Goal: Task Accomplishment & Management: Manage account settings

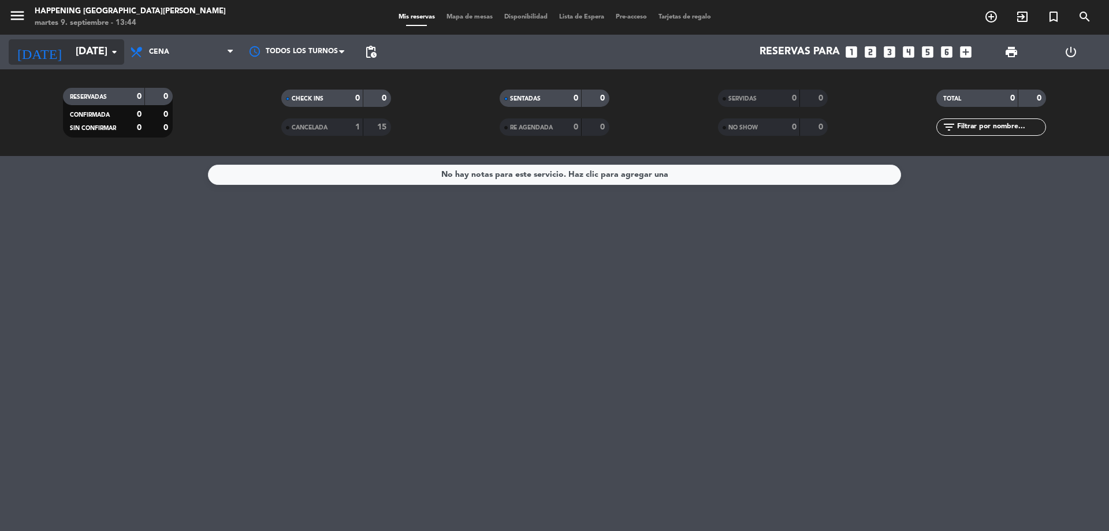
click at [84, 53] on input "[DATE]" at bounding box center [137, 51] width 134 height 23
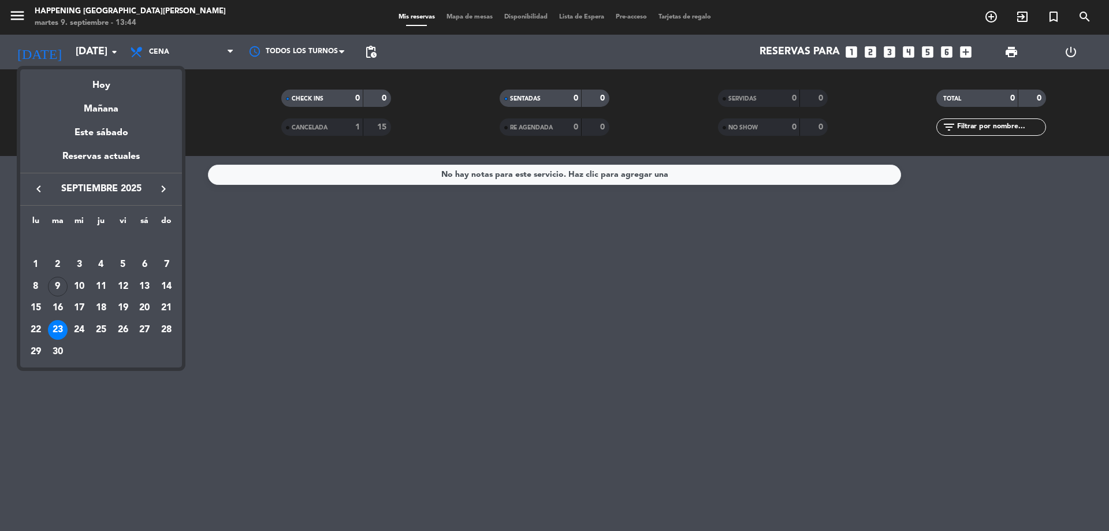
click at [55, 287] on div "9" at bounding box center [58, 287] width 20 height 20
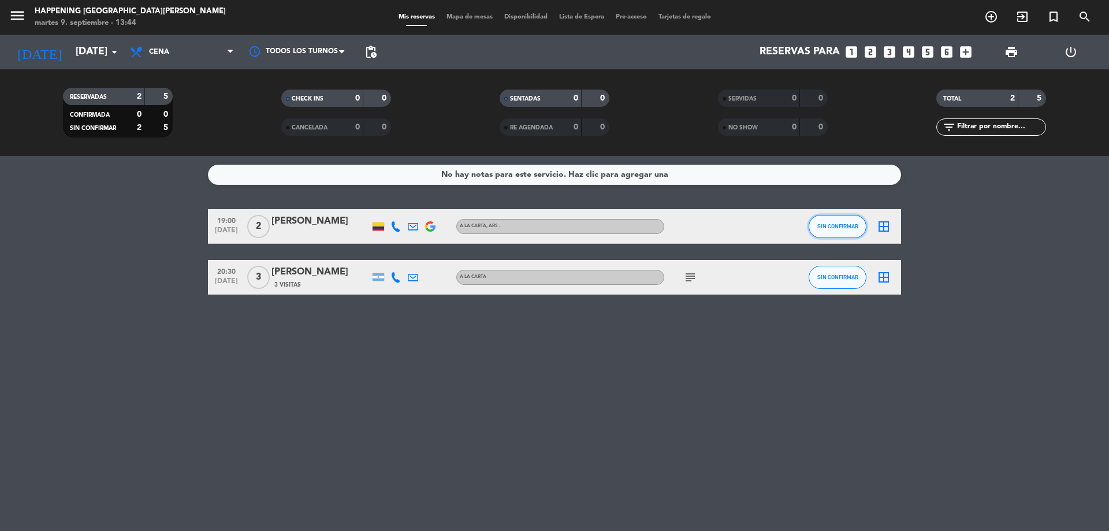
click at [841, 227] on span "SIN CONFIRMAR" at bounding box center [838, 226] width 41 height 6
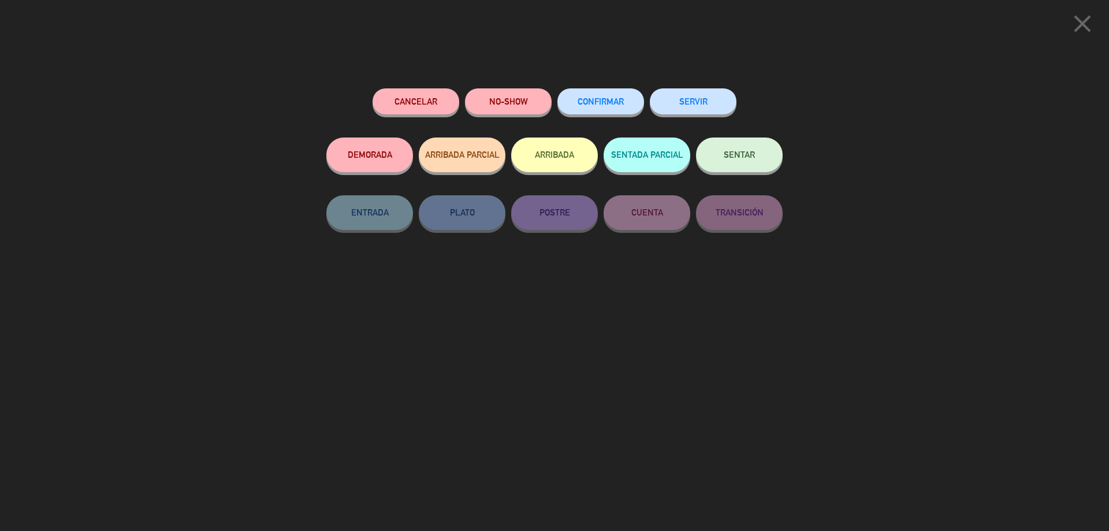
click at [587, 106] on button "CONFIRMAR" at bounding box center [601, 101] width 87 height 26
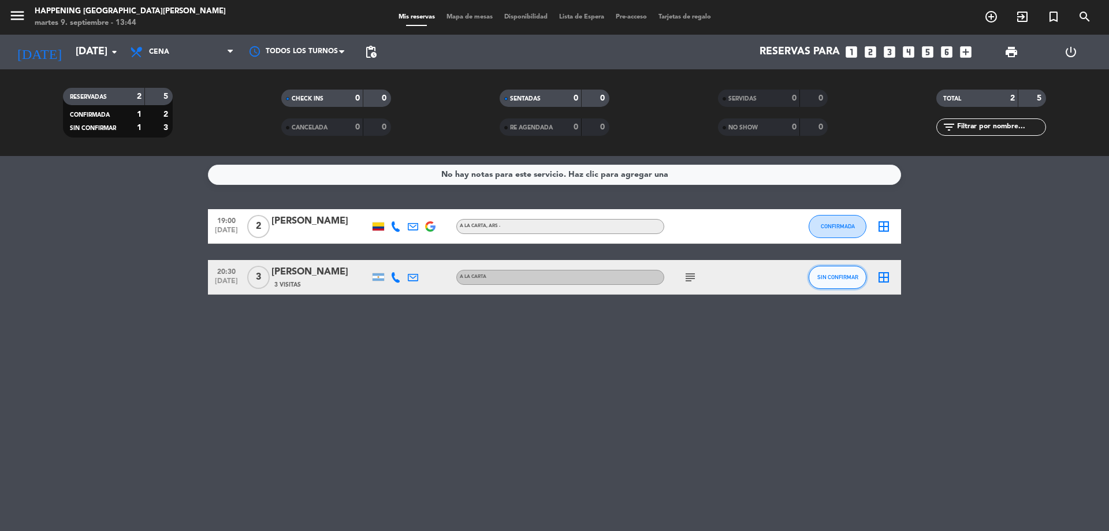
click at [840, 276] on span "SIN CONFIRMAR" at bounding box center [838, 277] width 41 height 6
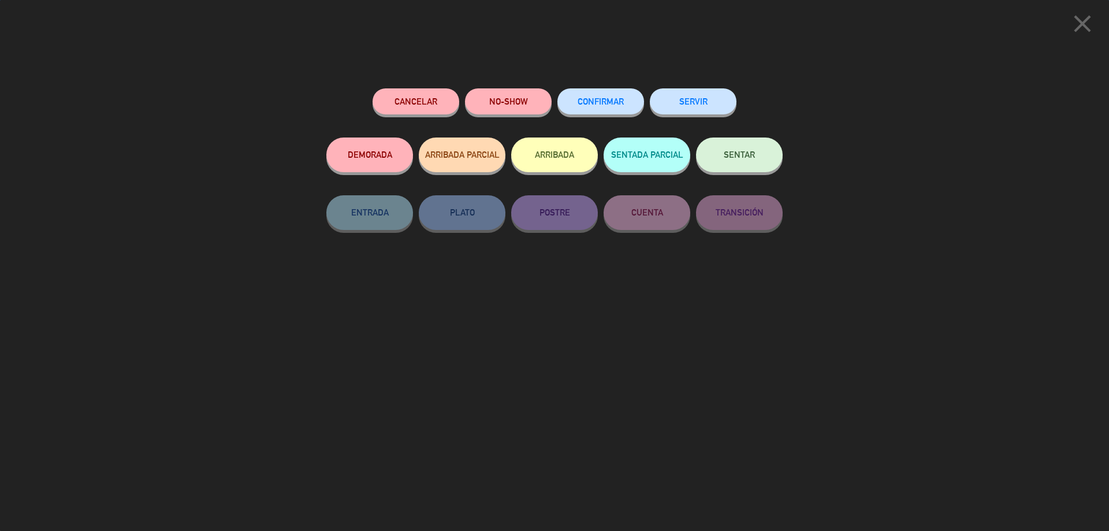
click at [599, 96] on button "CONFIRMAR" at bounding box center [601, 101] width 87 height 26
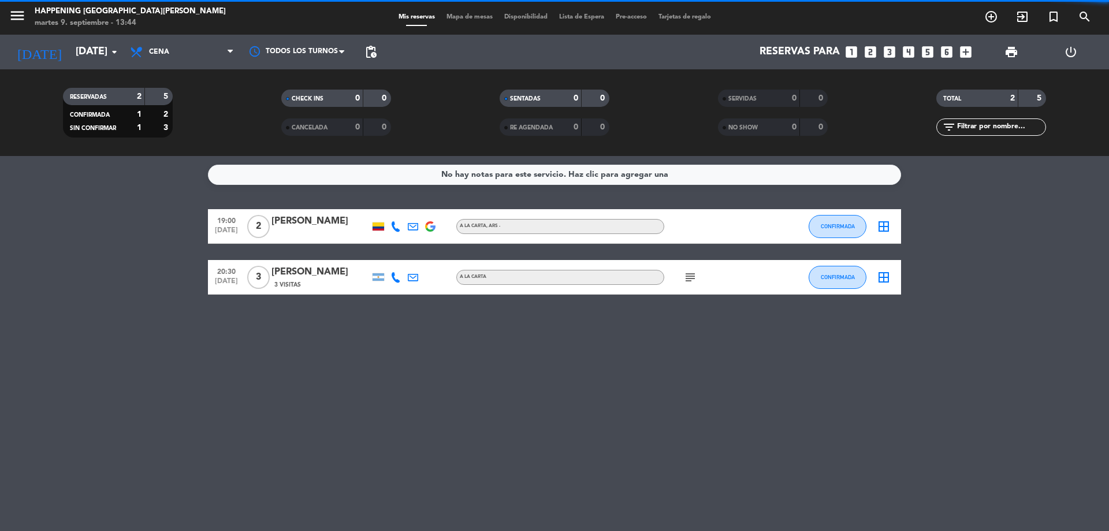
click at [700, 279] on div "subject" at bounding box center [717, 277] width 104 height 34
click at [696, 277] on icon "subject" at bounding box center [691, 277] width 14 height 14
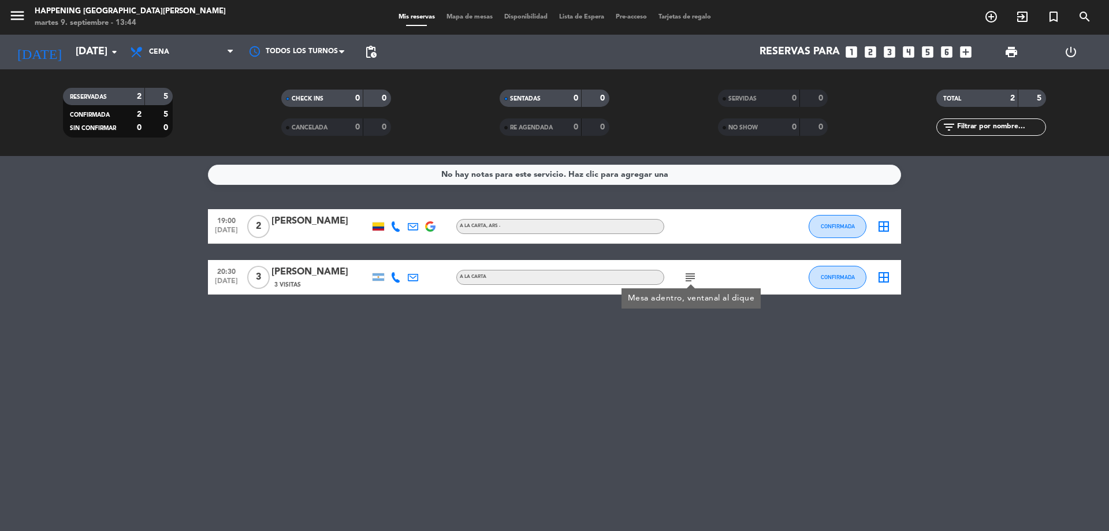
click at [531, 368] on div "No hay notas para este servicio. Haz clic para agregar una 19:00 [DATE] 2 [PERS…" at bounding box center [554, 343] width 1109 height 375
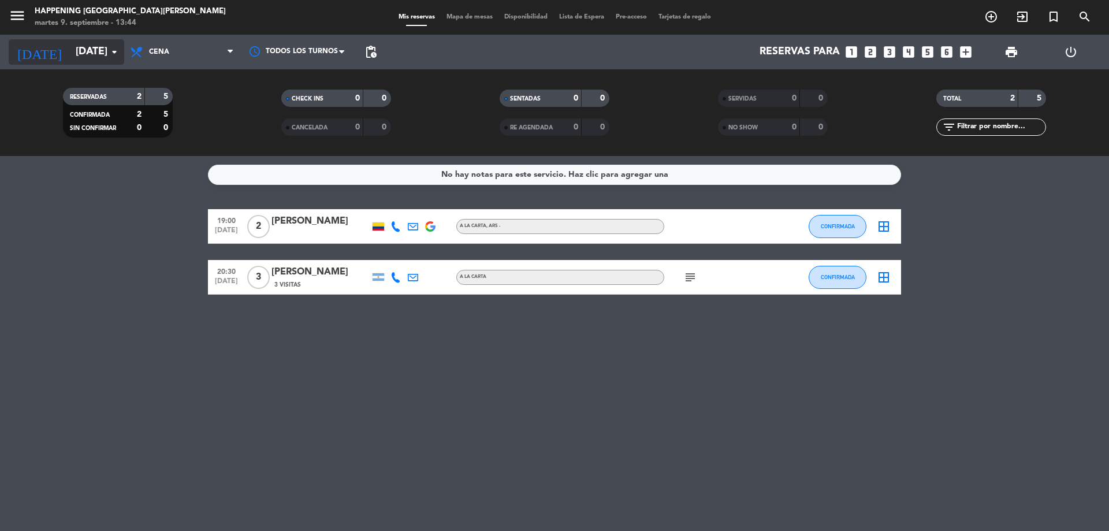
click at [108, 53] on icon "arrow_drop_down" at bounding box center [114, 52] width 14 height 14
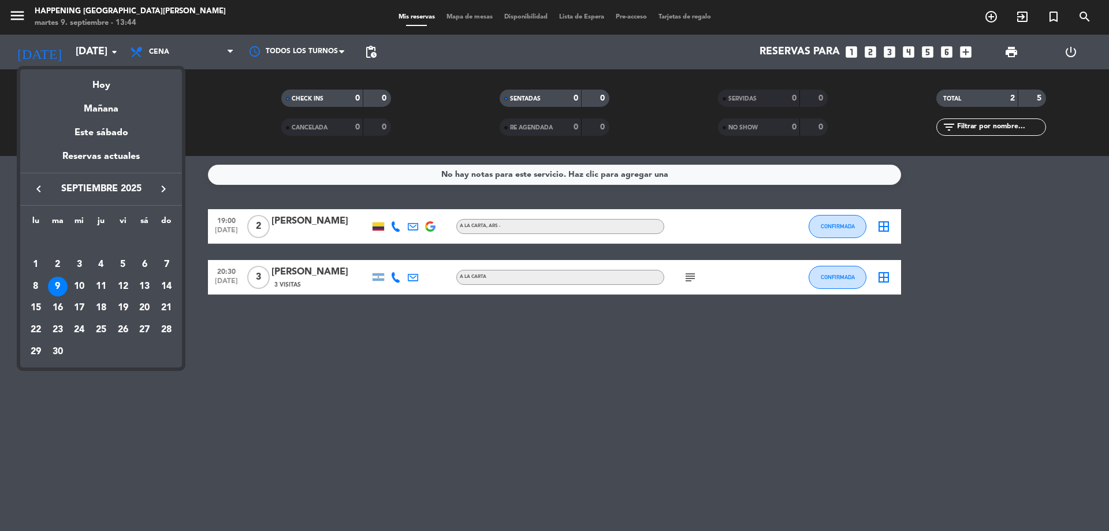
click at [198, 61] on div at bounding box center [554, 265] width 1109 height 531
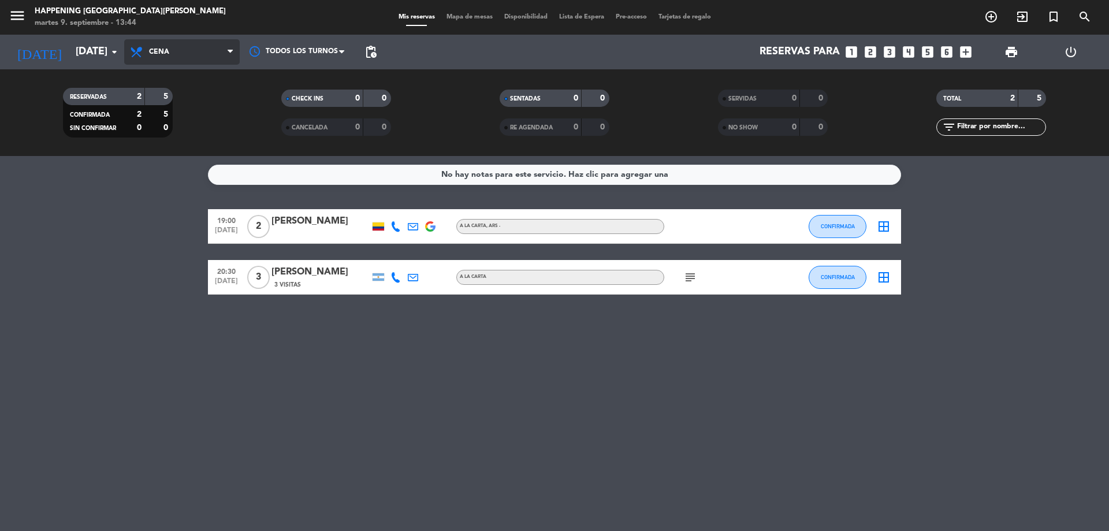
click at [195, 57] on span "Cena" at bounding box center [182, 51] width 116 height 25
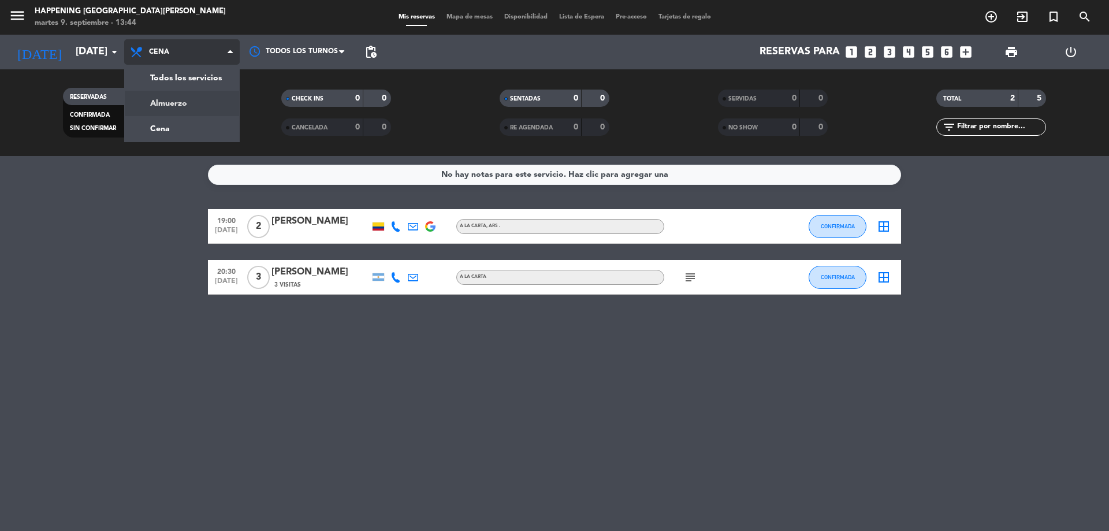
click at [176, 99] on div "menu Happening Puerto [PERSON_NAME] [DATE] 9. septiembre - 13:44 Mis reservas M…" at bounding box center [554, 78] width 1109 height 156
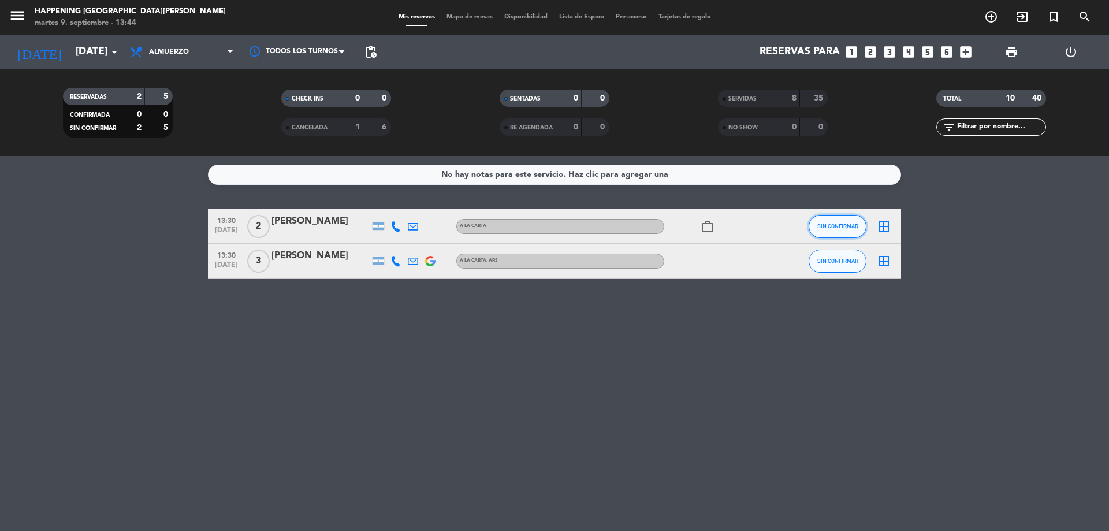
click at [834, 225] on span "SIN CONFIRMAR" at bounding box center [838, 226] width 41 height 6
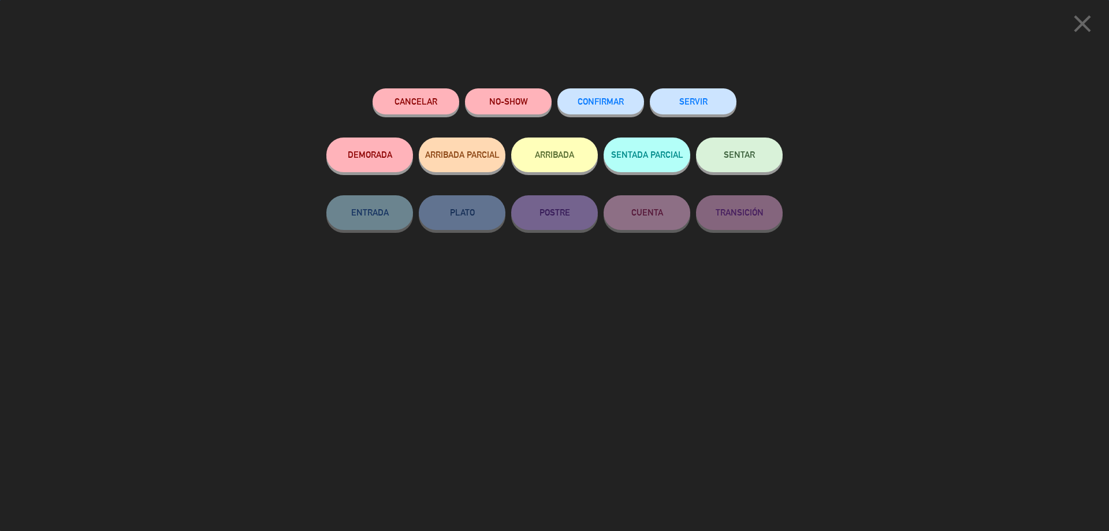
click at [602, 116] on div "CONFIRMAR" at bounding box center [601, 112] width 87 height 49
click at [607, 105] on span "CONFIRMAR" at bounding box center [601, 102] width 46 height 10
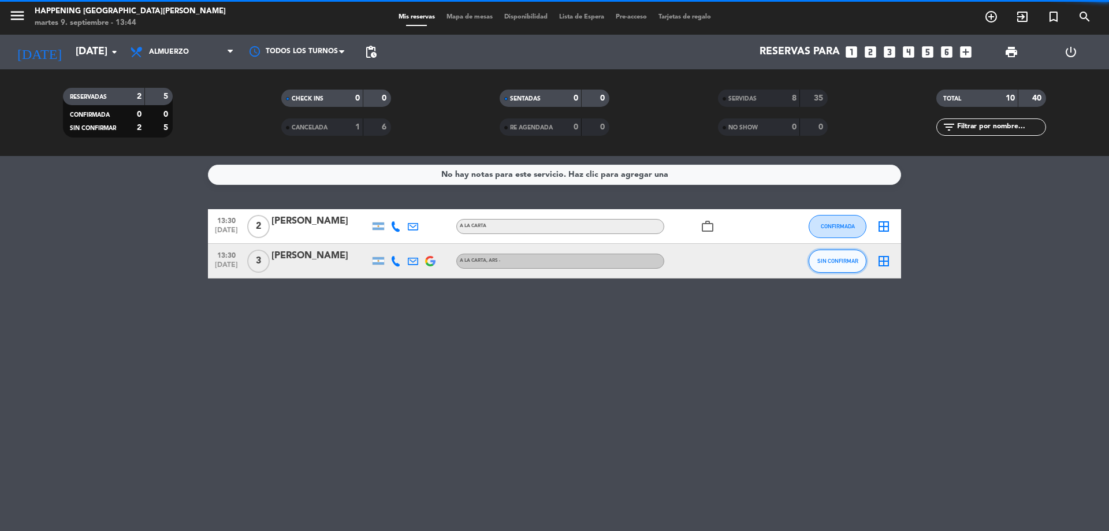
click at [832, 256] on button "SIN CONFIRMAR" at bounding box center [838, 261] width 58 height 23
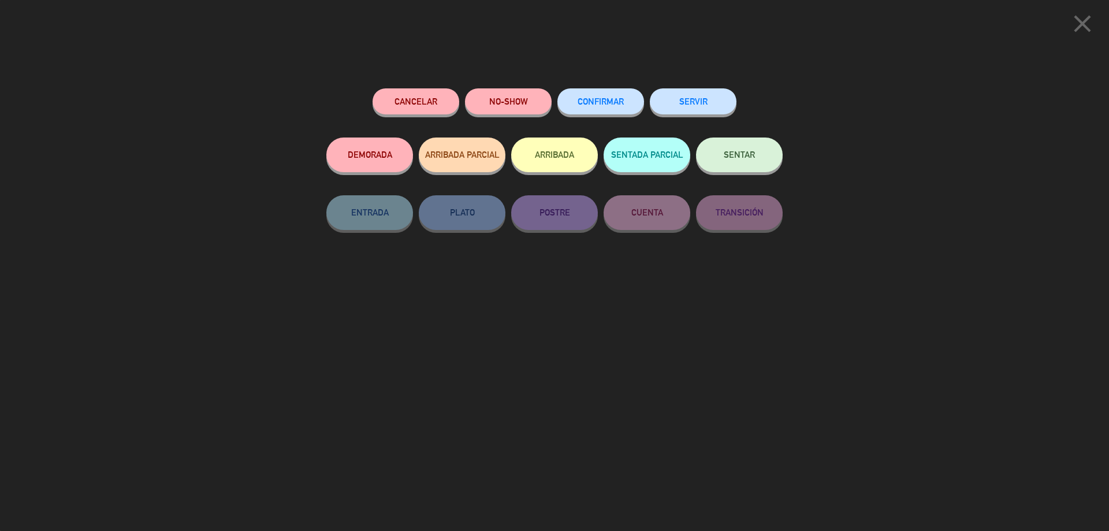
click at [585, 95] on button "CONFIRMAR" at bounding box center [601, 101] width 87 height 26
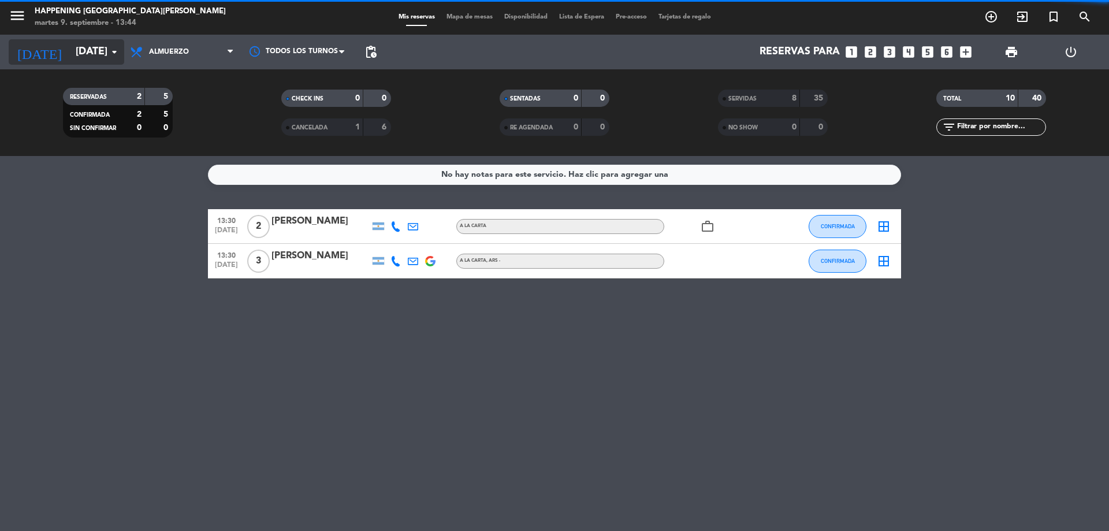
click at [75, 64] on div "[DATE] [DATE] arrow_drop_down" at bounding box center [67, 51] width 116 height 25
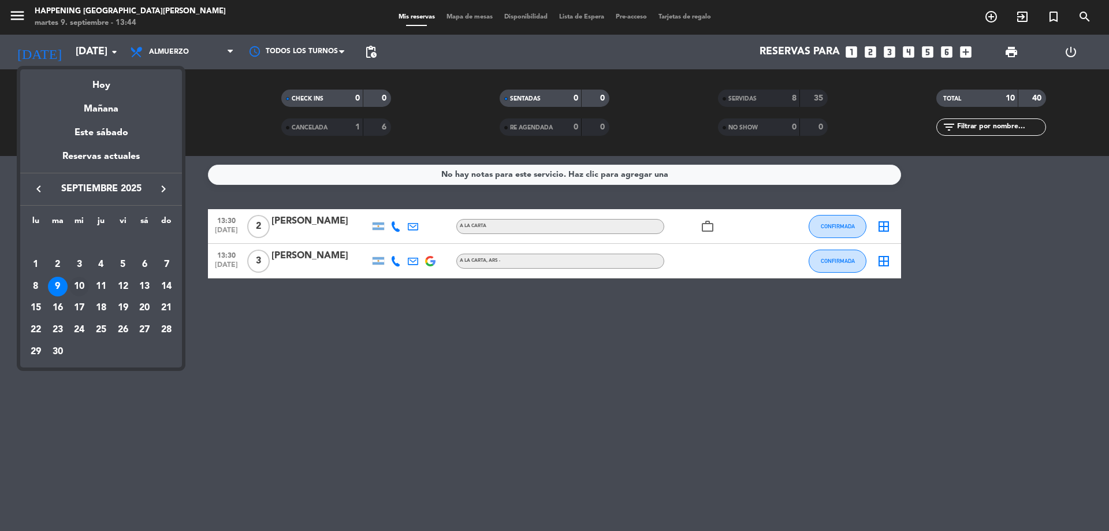
click at [74, 285] on div "10" at bounding box center [79, 287] width 20 height 20
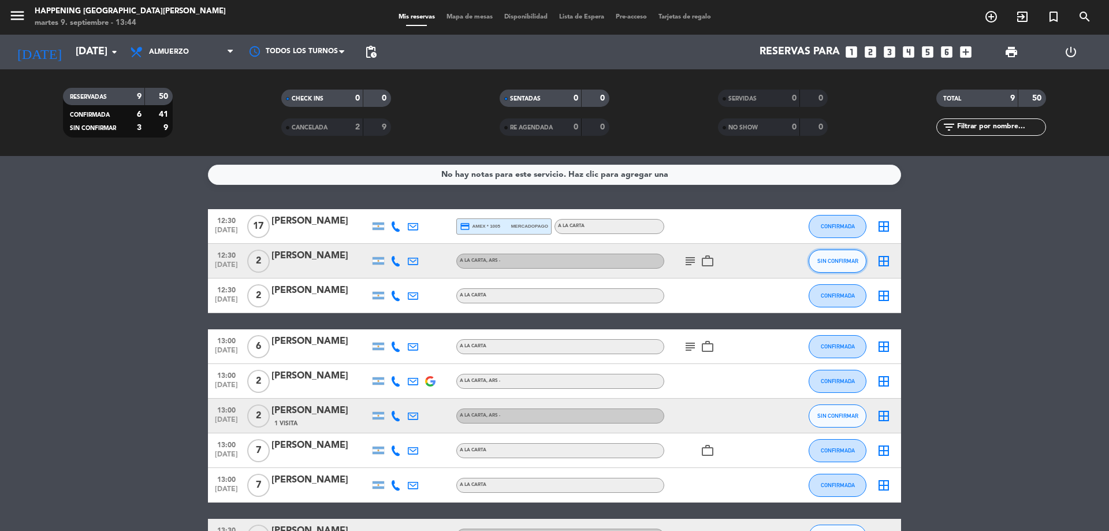
click at [857, 257] on button "SIN CONFIRMAR" at bounding box center [838, 261] width 58 height 23
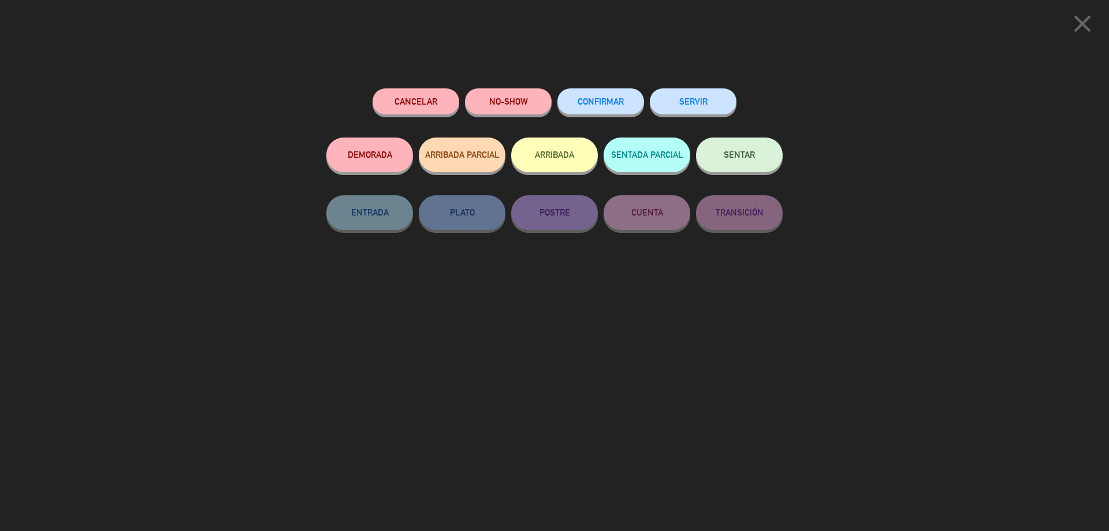
click at [591, 117] on div "CONFIRMAR" at bounding box center [601, 112] width 87 height 49
click at [599, 108] on button "CONFIRMAR" at bounding box center [601, 101] width 87 height 26
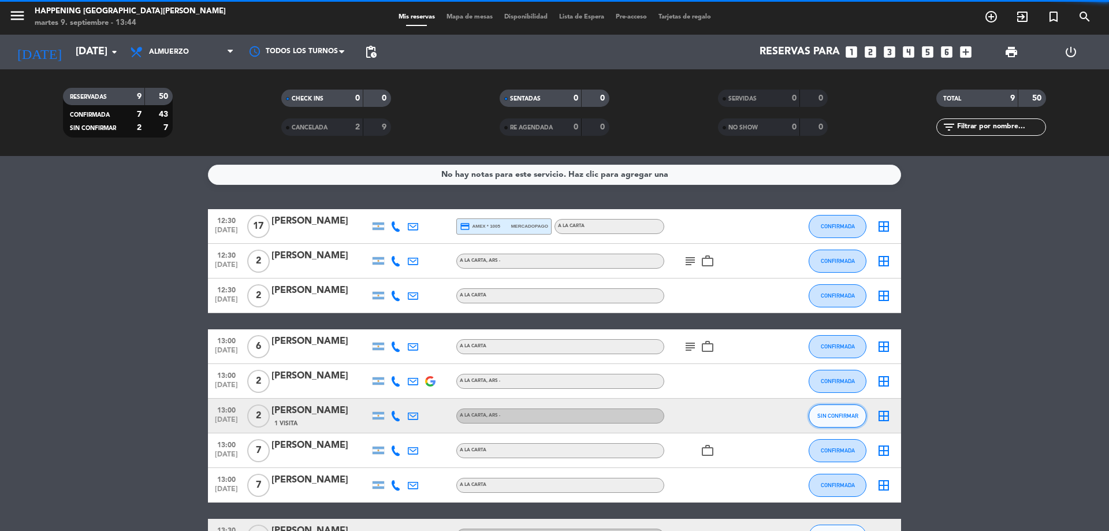
click at [850, 411] on button "SIN CONFIRMAR" at bounding box center [838, 415] width 58 height 23
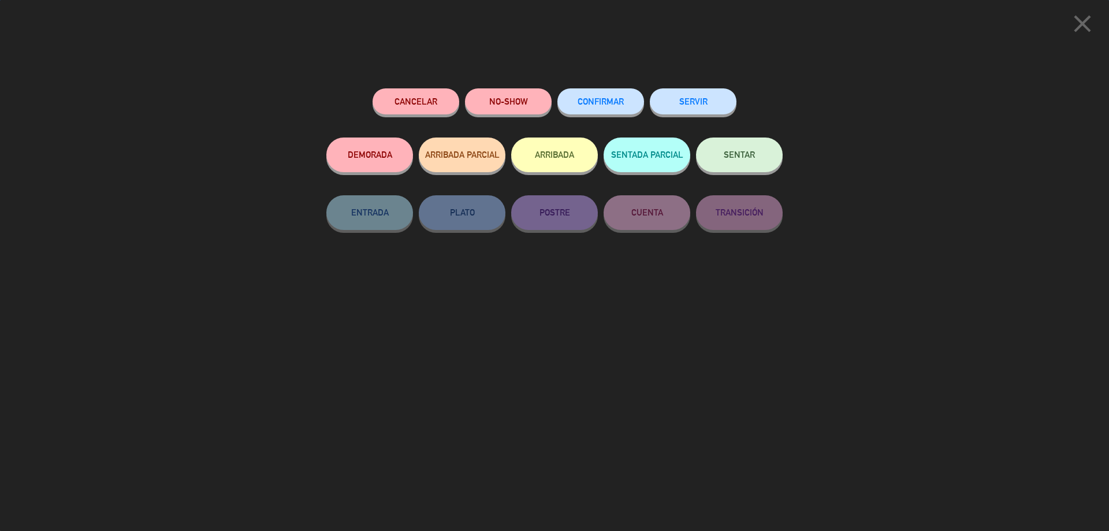
click at [625, 119] on div "CONFIRMAR" at bounding box center [601, 112] width 87 height 49
click at [624, 117] on div "CONFIRMAR" at bounding box center [601, 112] width 87 height 49
click at [624, 110] on button "CONFIRMAR" at bounding box center [601, 101] width 87 height 26
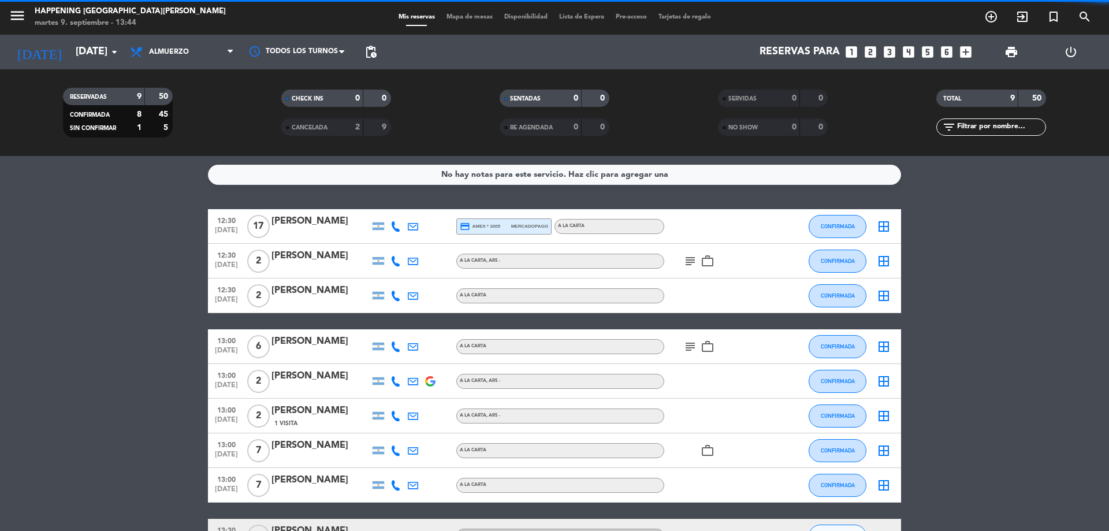
scroll to position [80, 0]
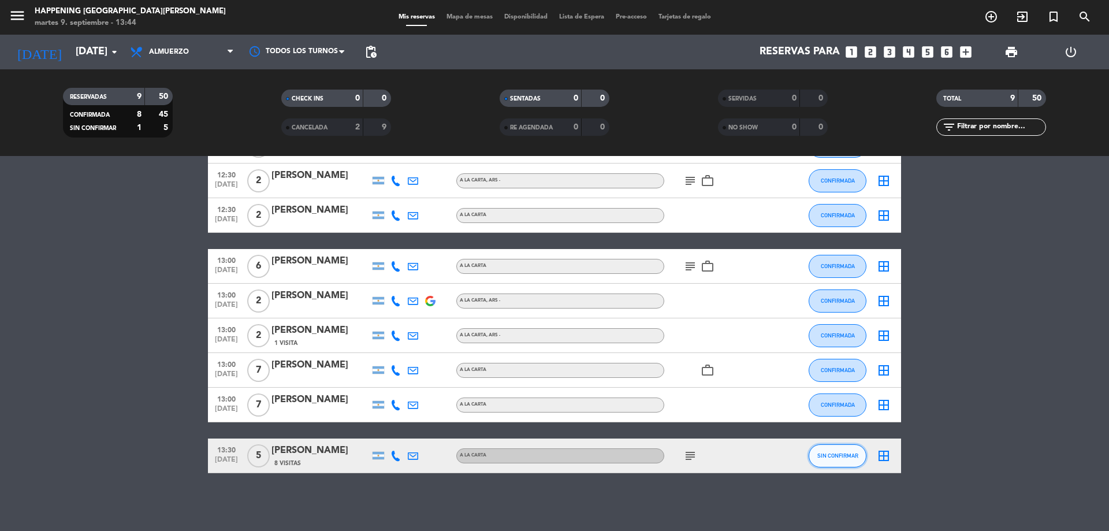
click at [827, 455] on span "SIN CONFIRMAR" at bounding box center [838, 455] width 41 height 6
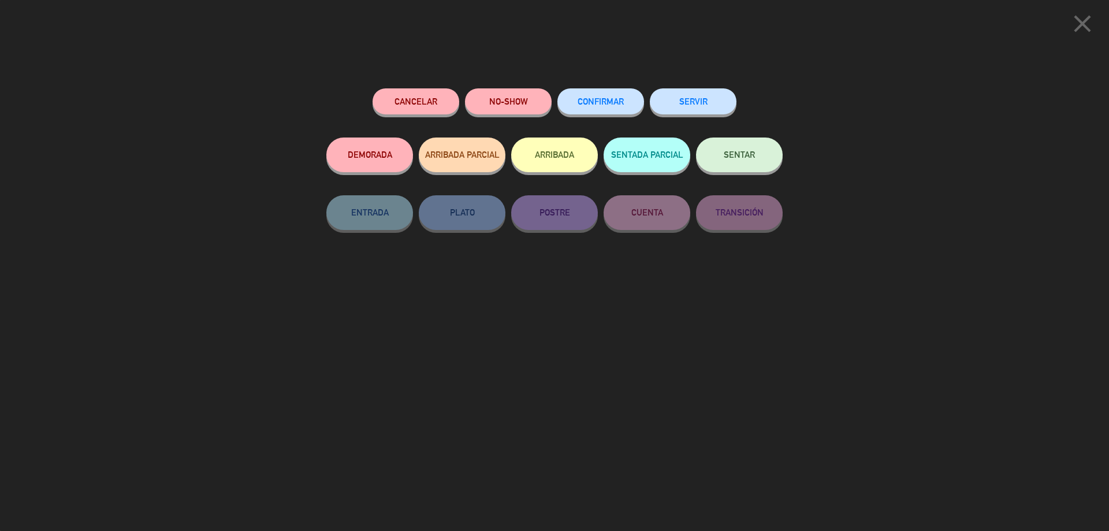
click at [593, 106] on button "CONFIRMAR" at bounding box center [601, 101] width 87 height 26
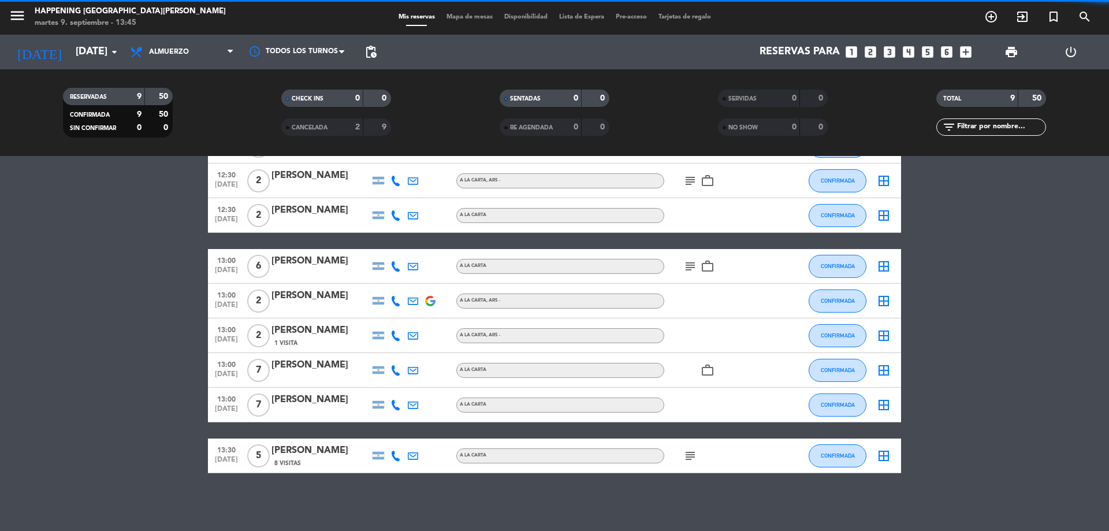
click at [688, 456] on icon "subject" at bounding box center [691, 456] width 14 height 14
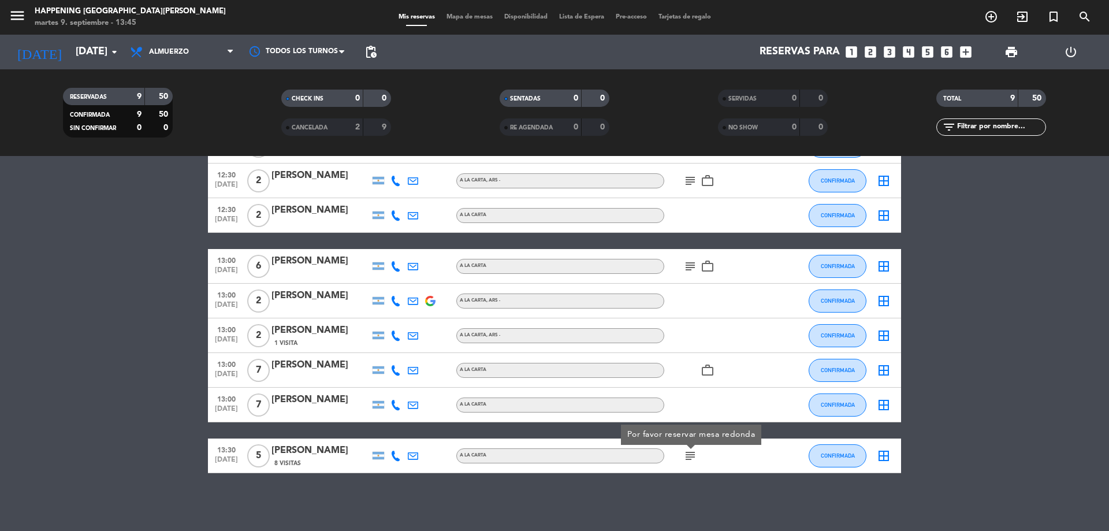
scroll to position [0, 0]
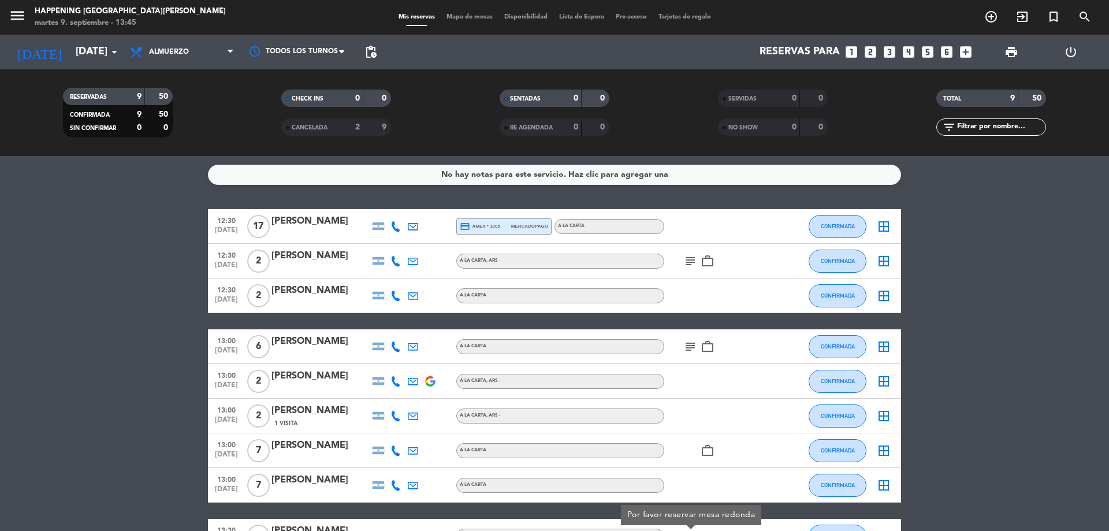
click at [687, 341] on icon "subject" at bounding box center [691, 347] width 14 height 14
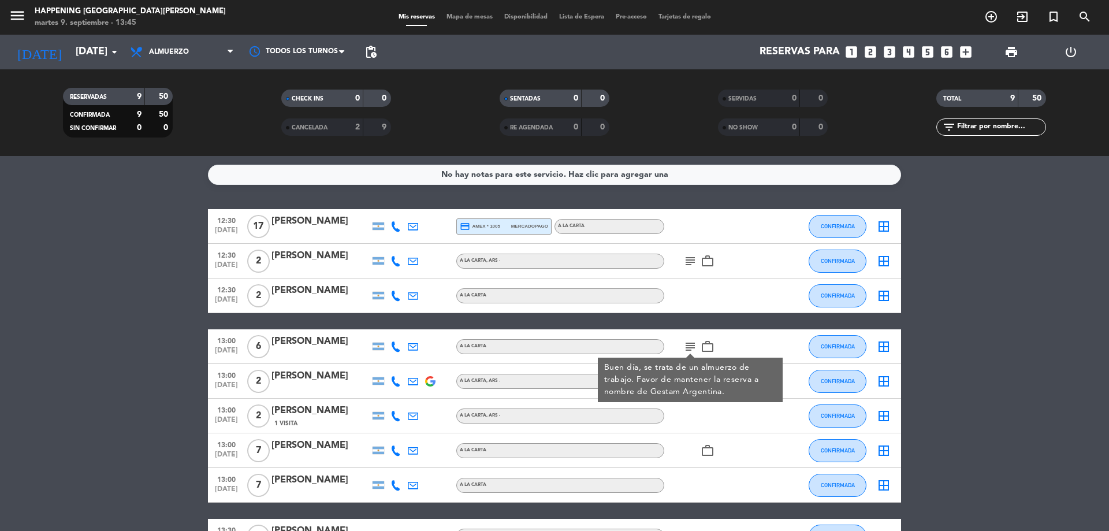
click at [695, 263] on icon "subject" at bounding box center [691, 261] width 14 height 14
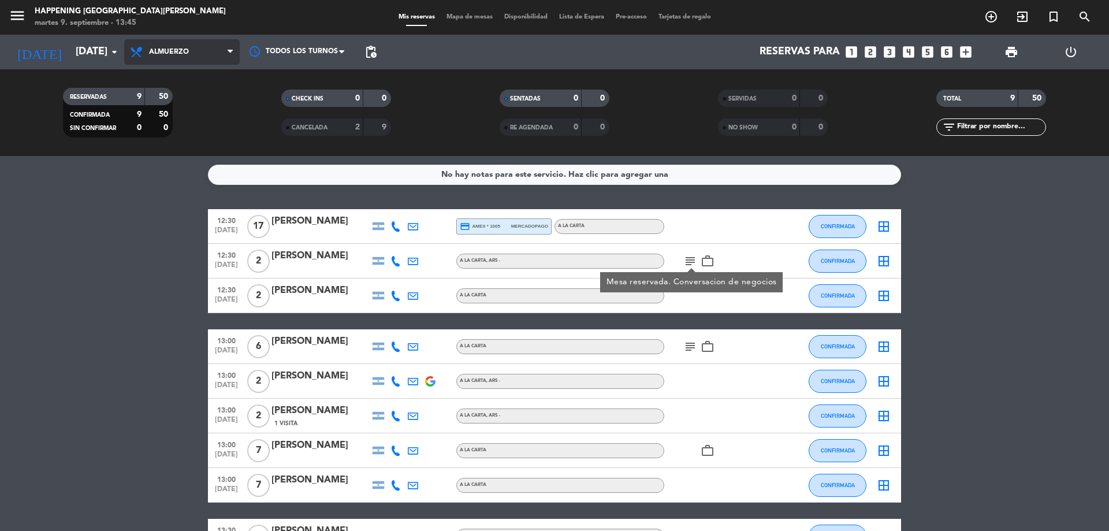
click at [175, 54] on span "Almuerzo" at bounding box center [169, 52] width 40 height 8
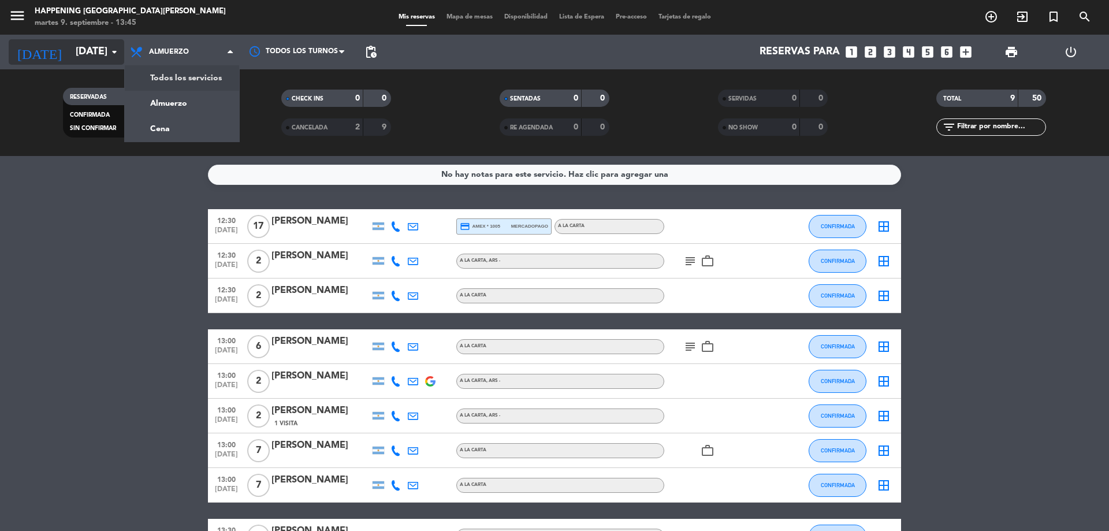
click at [78, 50] on input "[DATE]" at bounding box center [137, 51] width 134 height 23
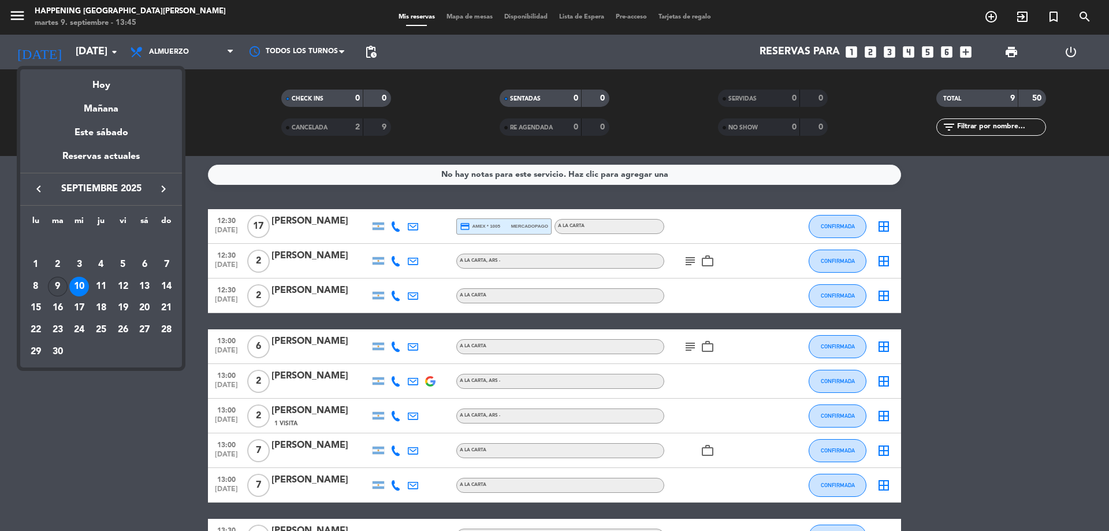
click at [61, 285] on div "9" at bounding box center [58, 287] width 20 height 20
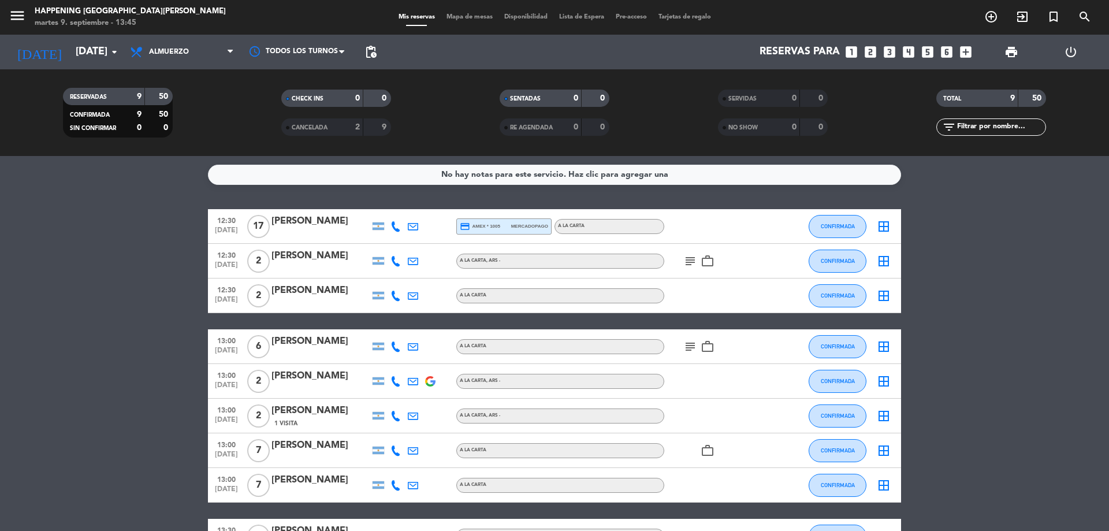
type input "[DATE]"
